Goal: Task Accomplishment & Management: Use online tool/utility

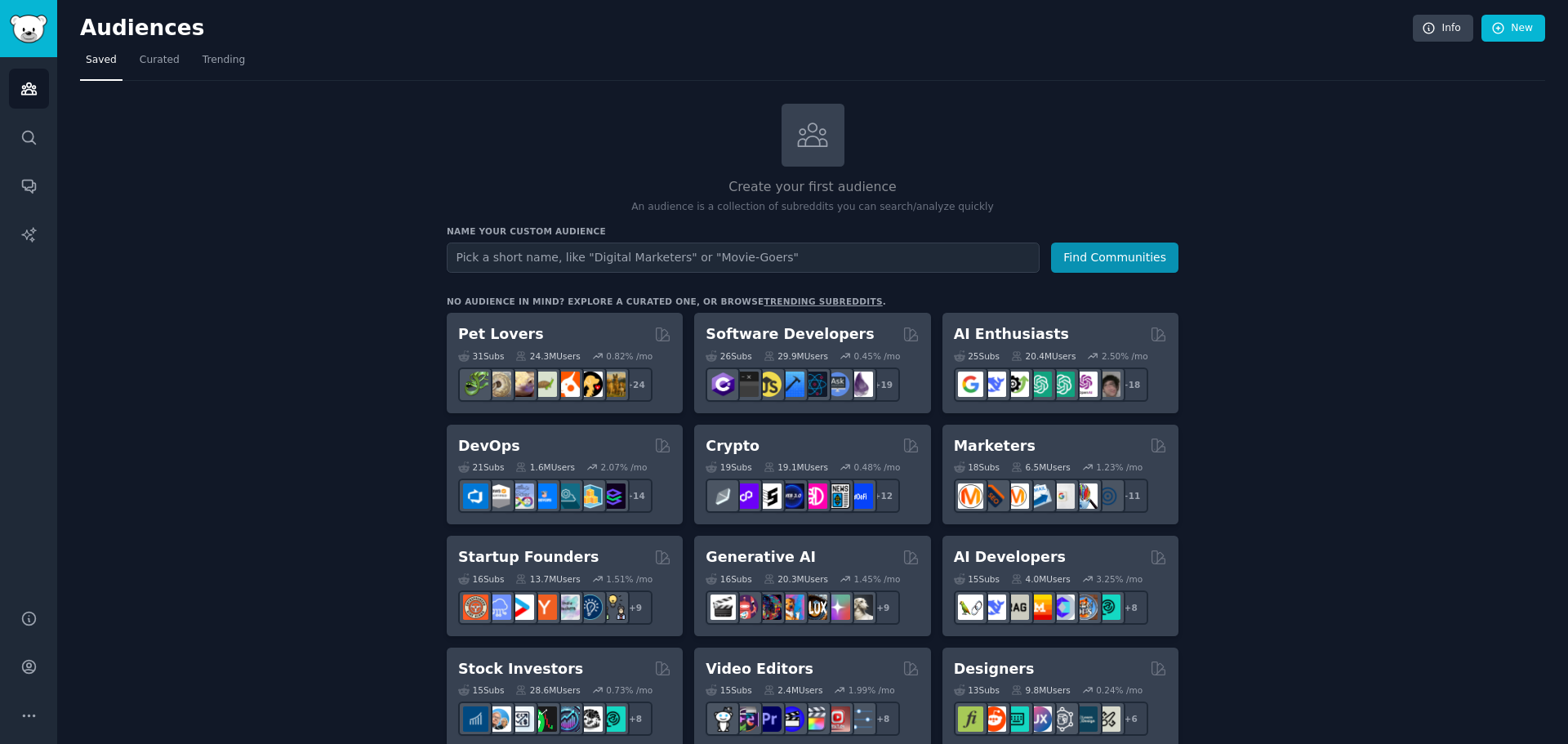
click at [690, 251] on input "text" at bounding box center [742, 257] width 593 height 31
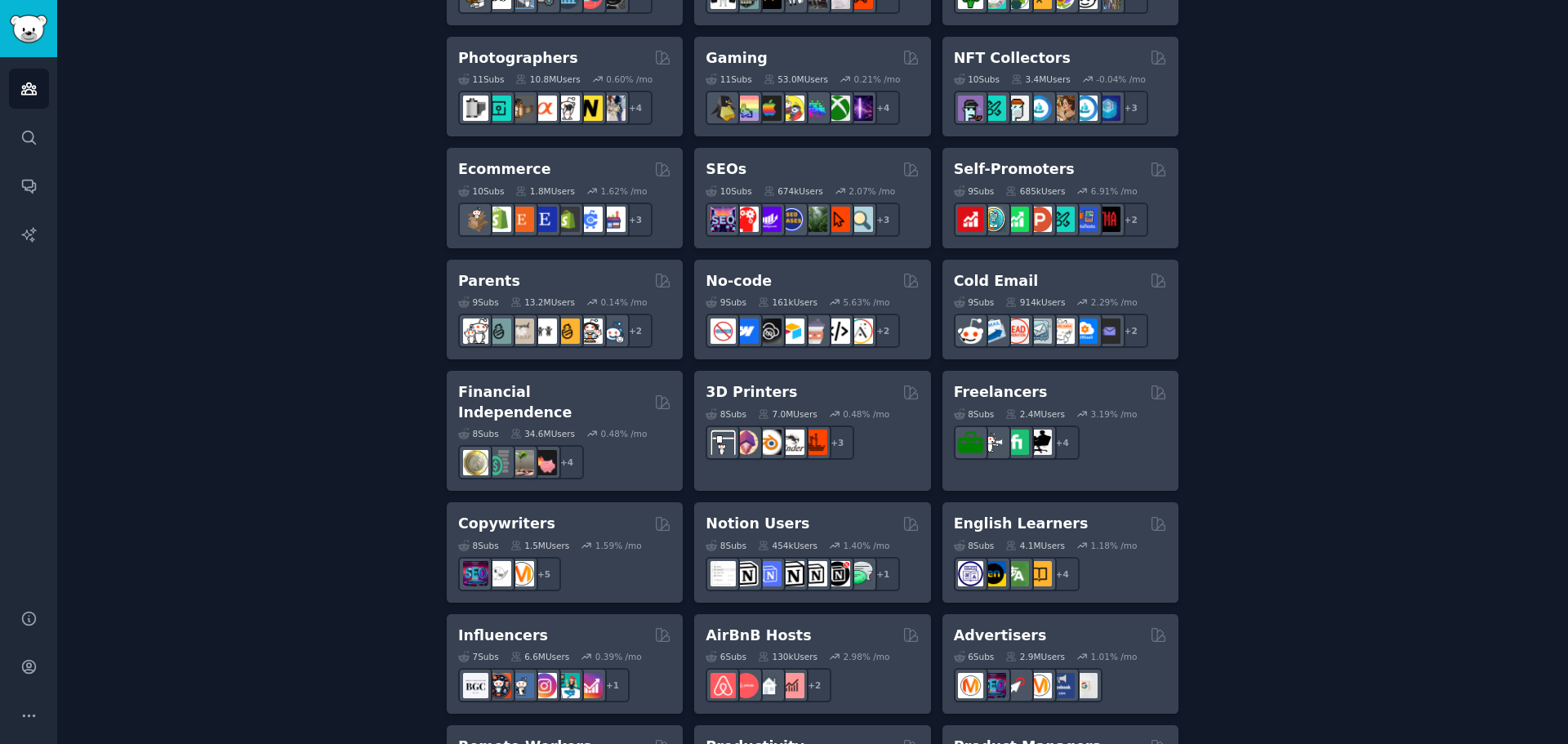
scroll to position [980, 0]
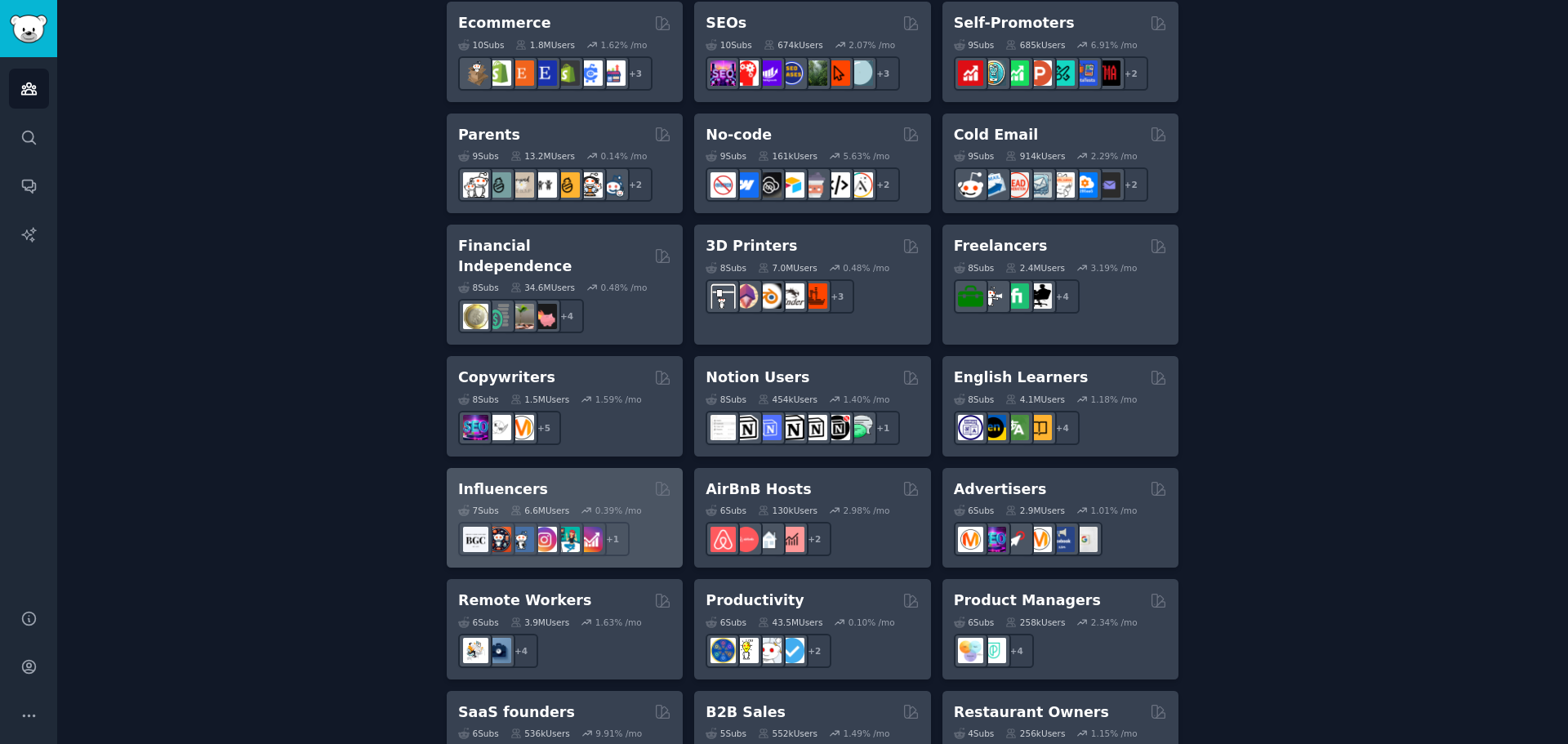
click at [526, 479] on h2 "Influencers" at bounding box center [502, 489] width 90 height 21
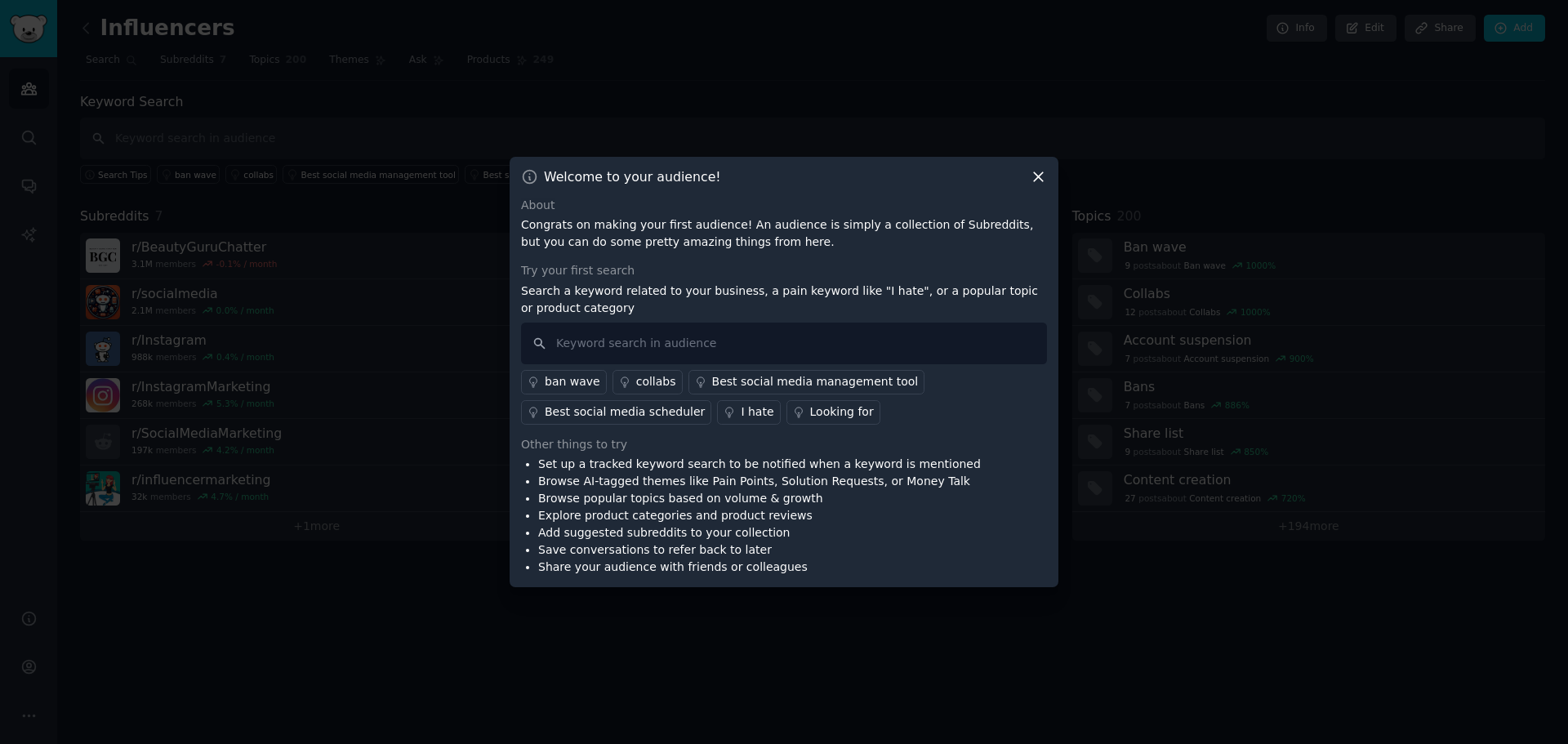
click at [752, 387] on div "Best social media management tool" at bounding box center [815, 381] width 206 height 17
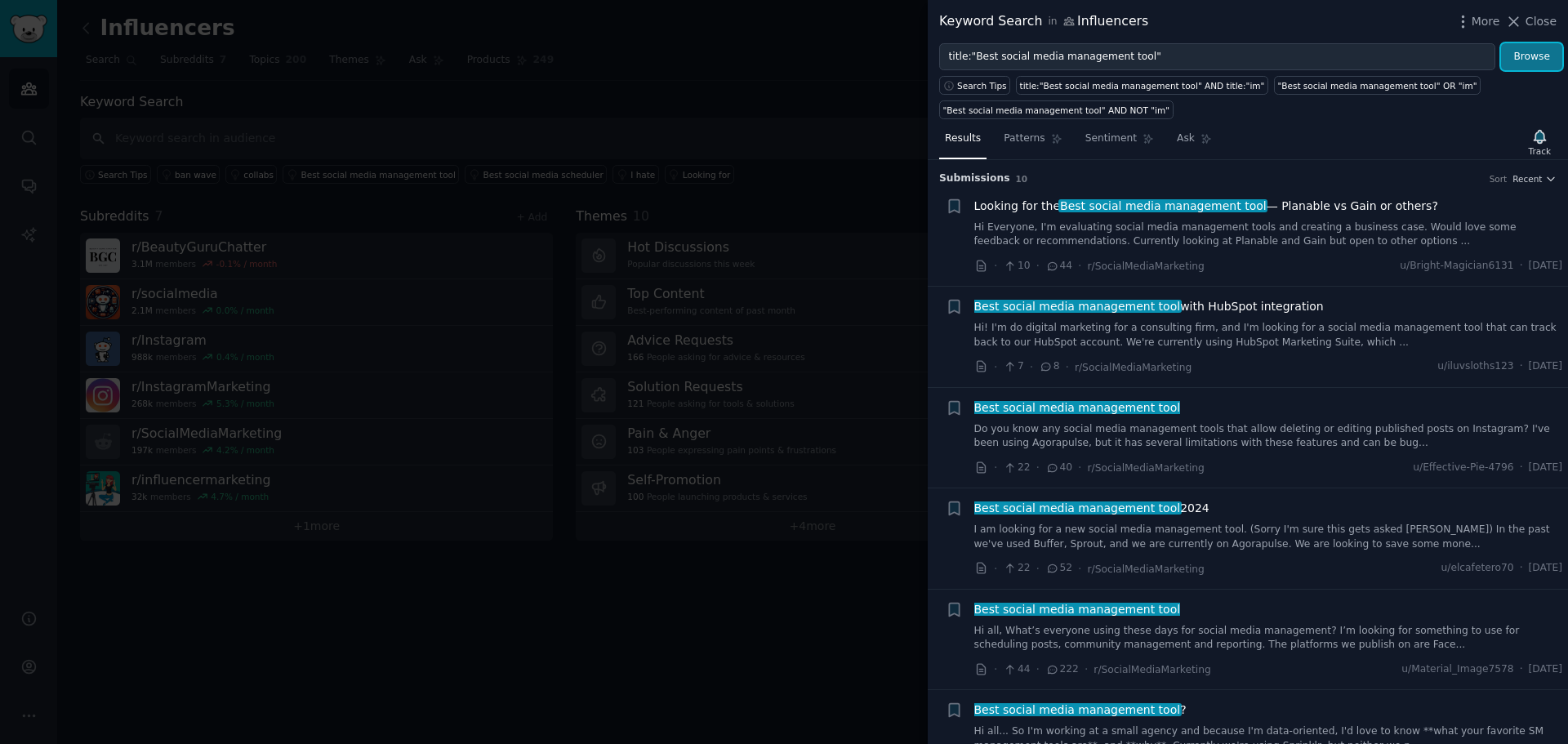
click at [1537, 62] on button "Browse" at bounding box center [1531, 57] width 61 height 28
drag, startPoint x: 975, startPoint y: 19, endPoint x: 1045, endPoint y: 20, distance: 70.0
click at [1045, 20] on div "Keyword Search in Influencers" at bounding box center [1043, 21] width 209 height 21
click at [1110, 25] on div "Keyword Search in Influencers" at bounding box center [1043, 21] width 209 height 21
click at [1140, 614] on span "Best social media management tool" at bounding box center [1076, 610] width 209 height 13
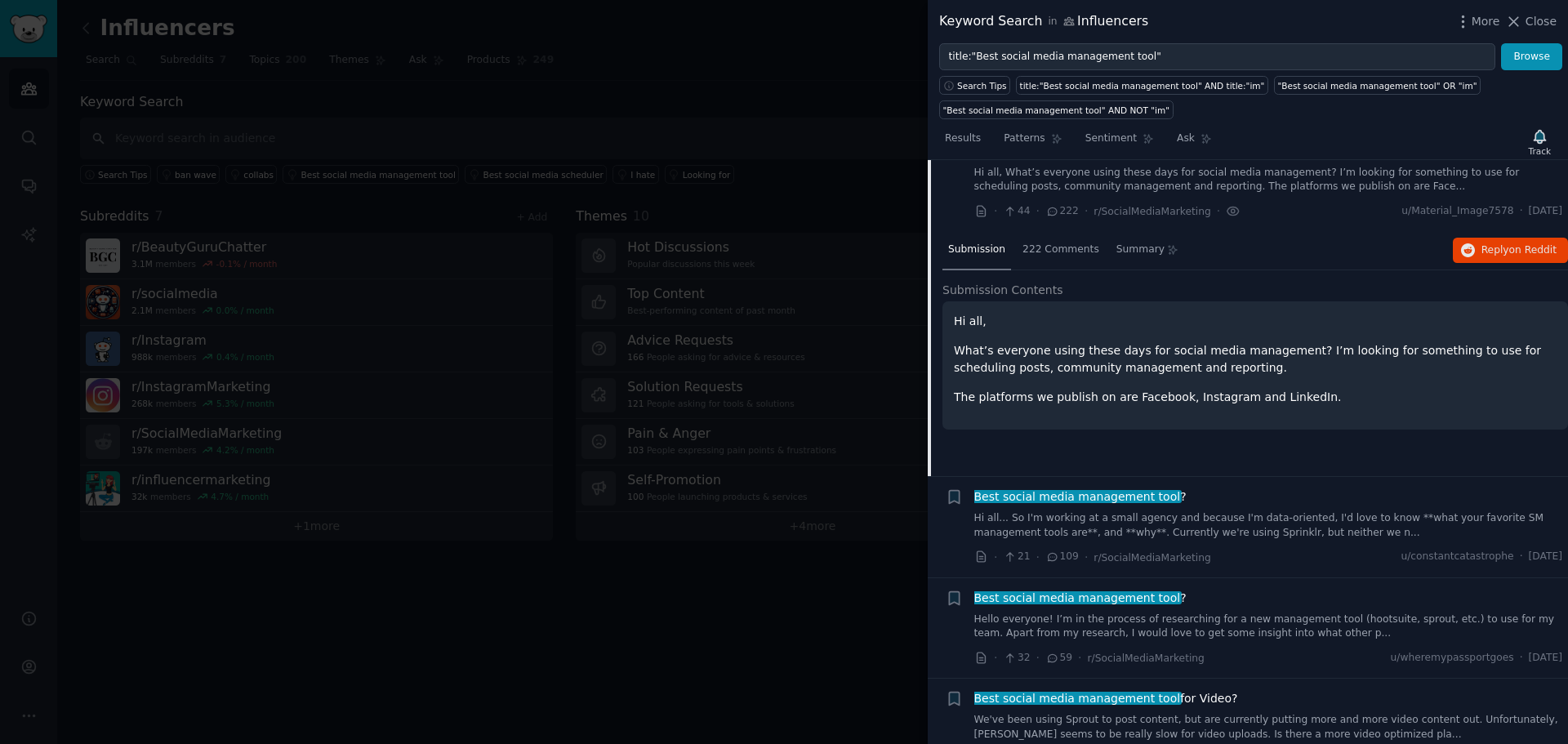
scroll to position [430, 0]
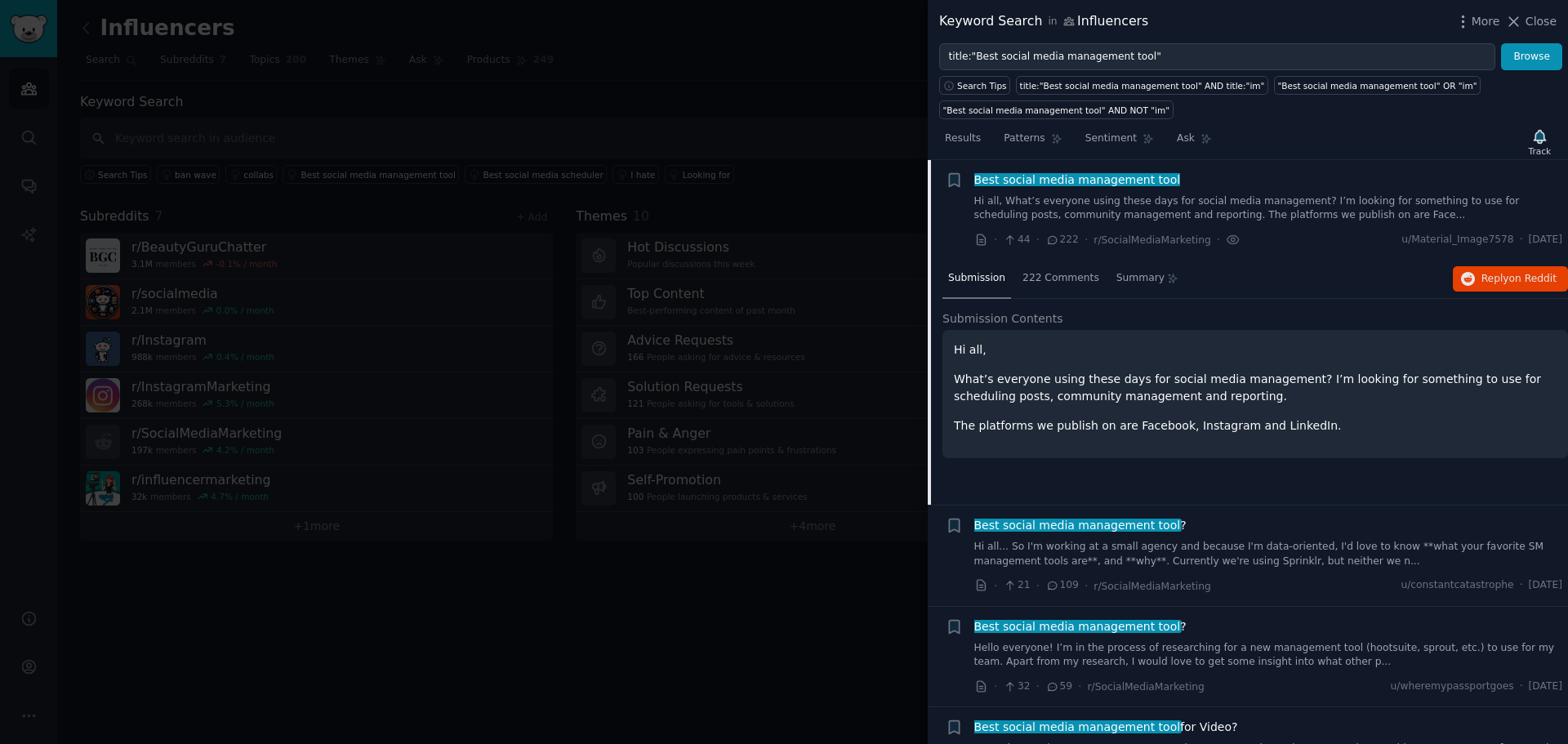
click at [1095, 24] on div "Keyword Search in Influencers" at bounding box center [1043, 21] width 209 height 21
copy div "Influencers"
click at [1540, 141] on icon "button" at bounding box center [1539, 136] width 12 height 13
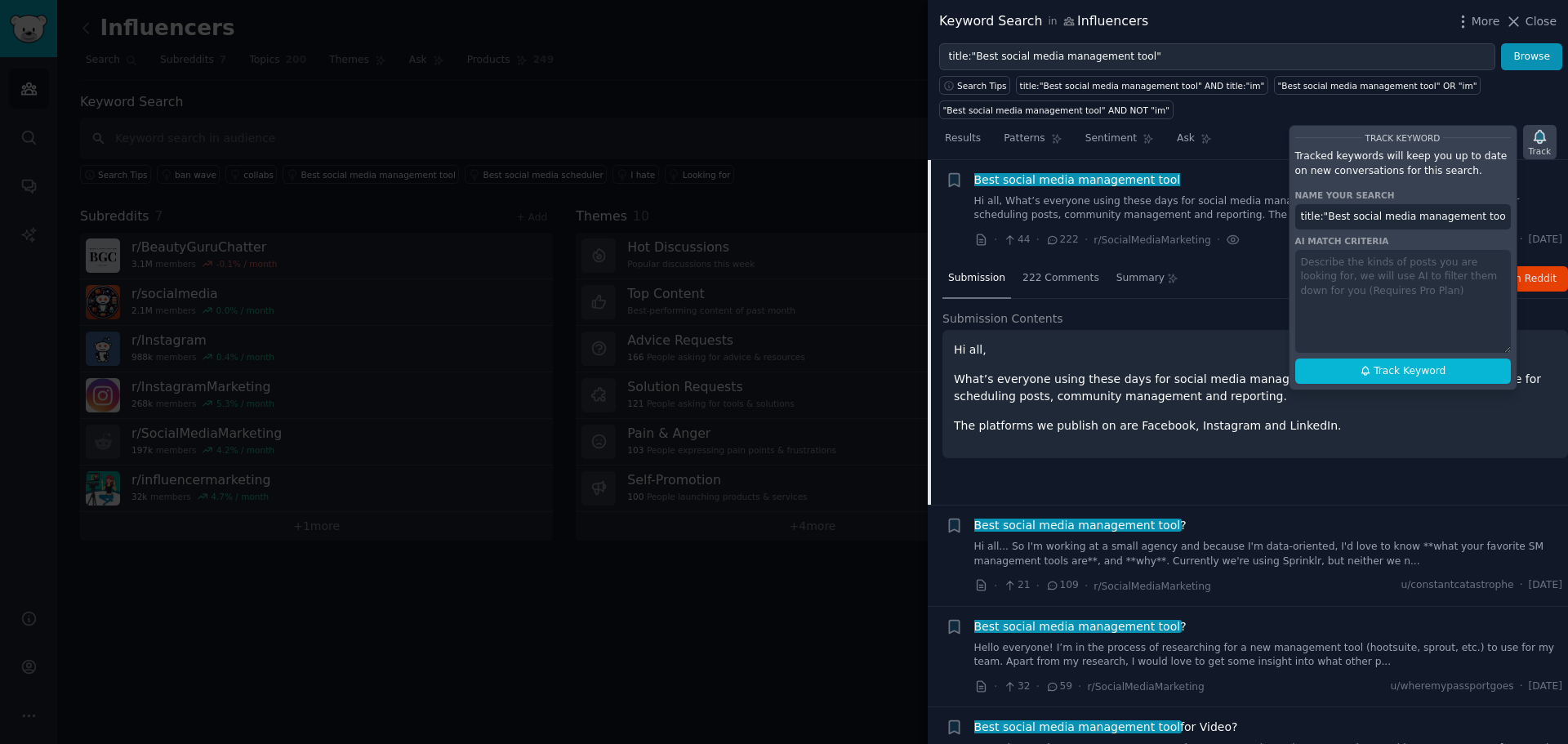
scroll to position [0, 41]
click at [1547, 148] on div "Track" at bounding box center [1539, 151] width 22 height 12
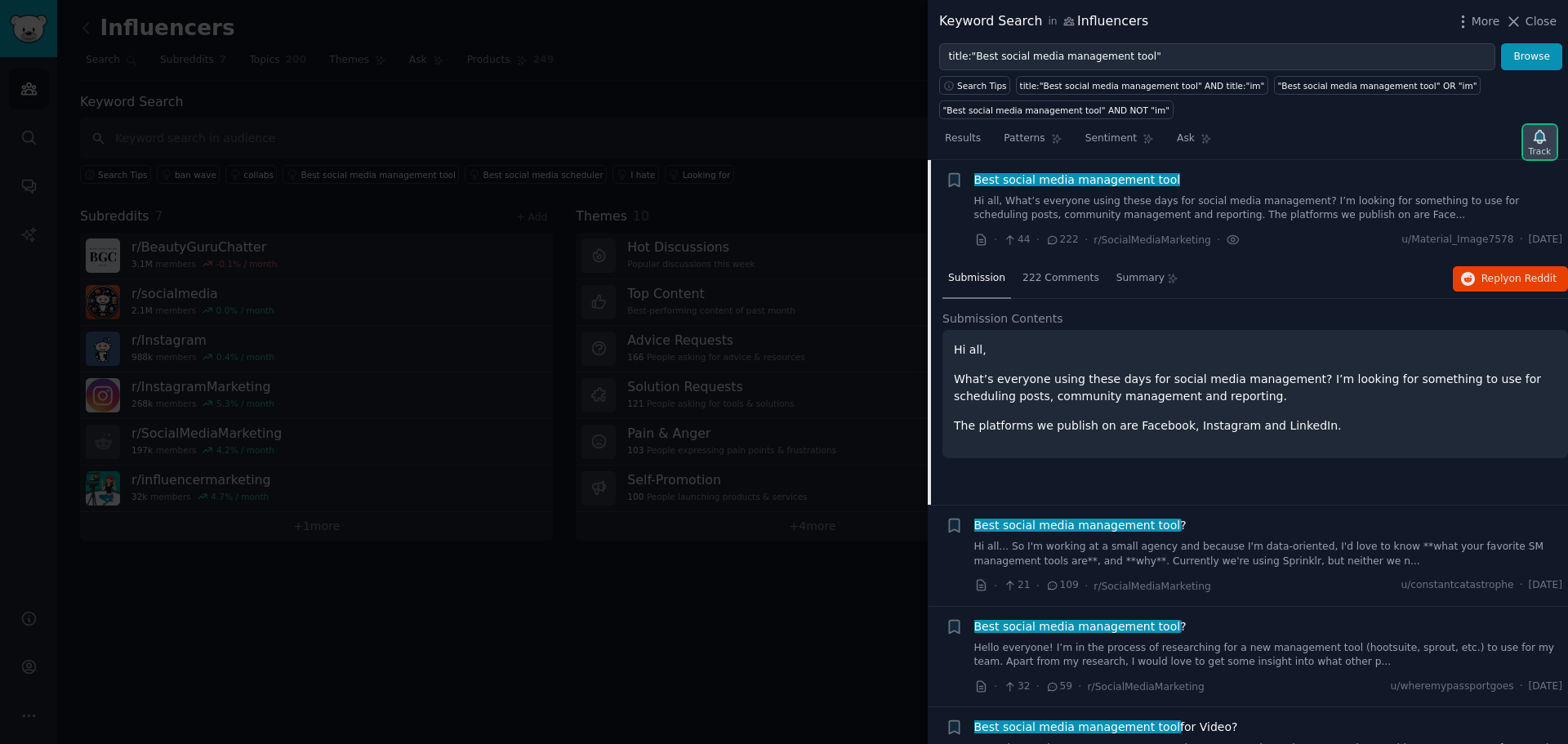
scroll to position [0, 0]
click at [1474, 143] on div "Results Patterns Sentiment Ask Track" at bounding box center [1247, 142] width 640 height 35
